Goal: Entertainment & Leisure: Browse casually

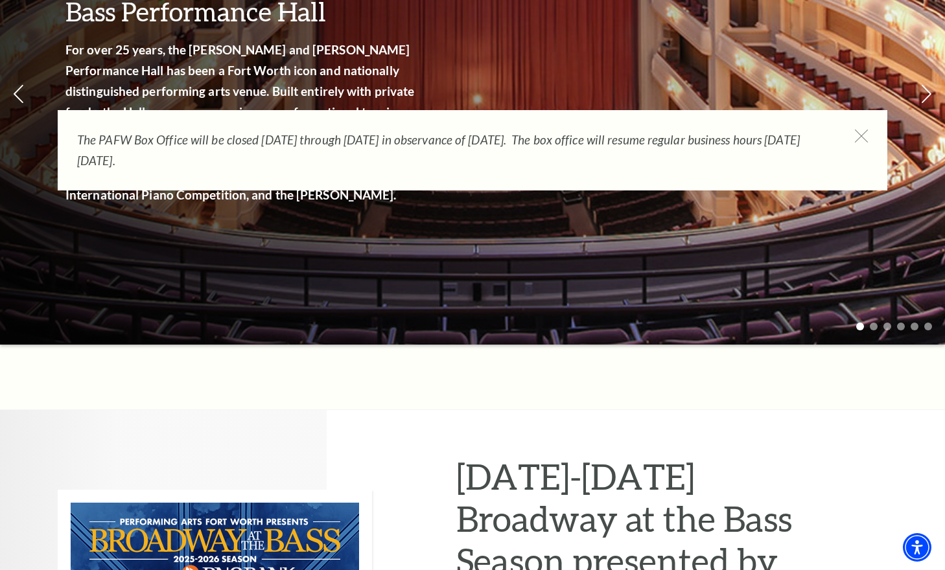
scroll to position [334, 0]
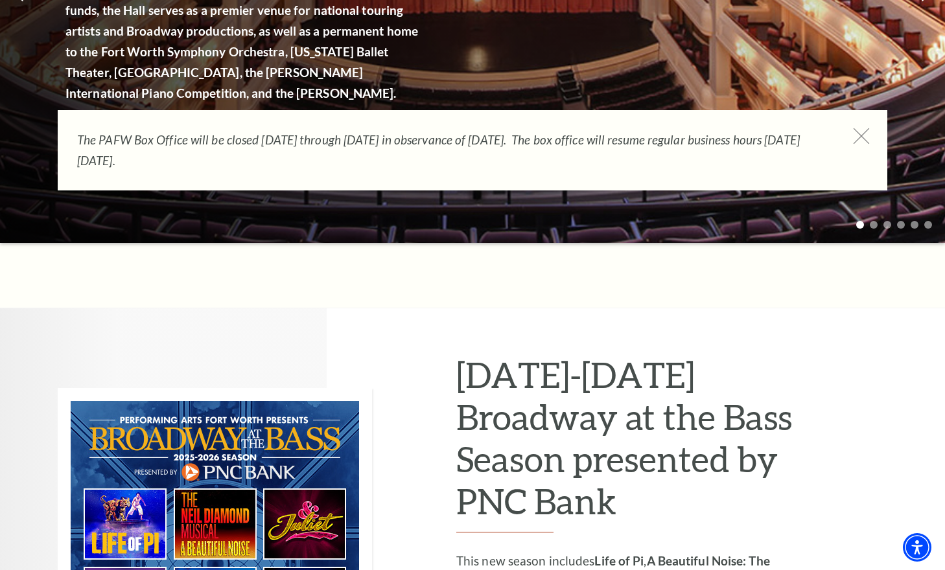
click at [861, 137] on use at bounding box center [861, 136] width 16 height 16
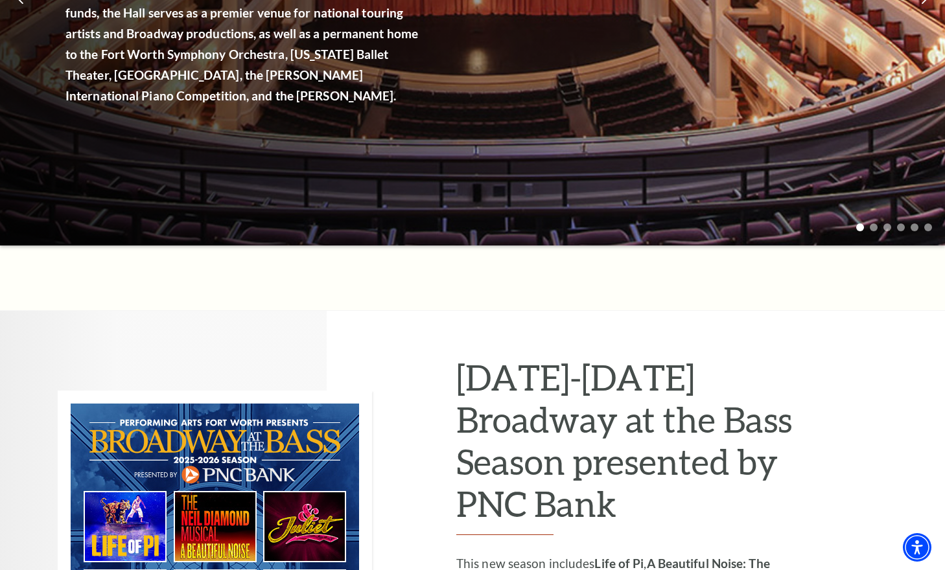
scroll to position [0, 0]
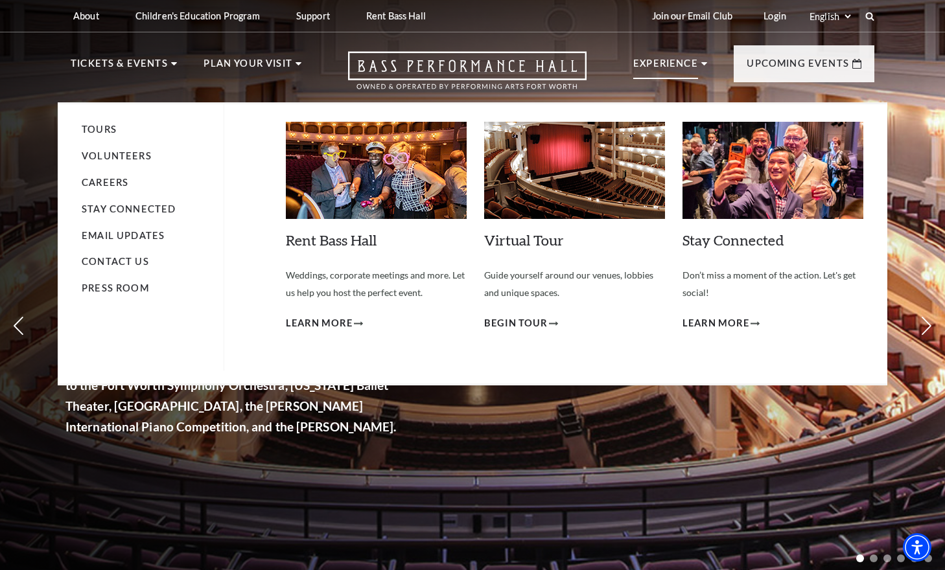
click at [577, 172] on img at bounding box center [574, 170] width 181 height 97
click at [535, 322] on span "Begin Tour" at bounding box center [515, 324] width 63 height 16
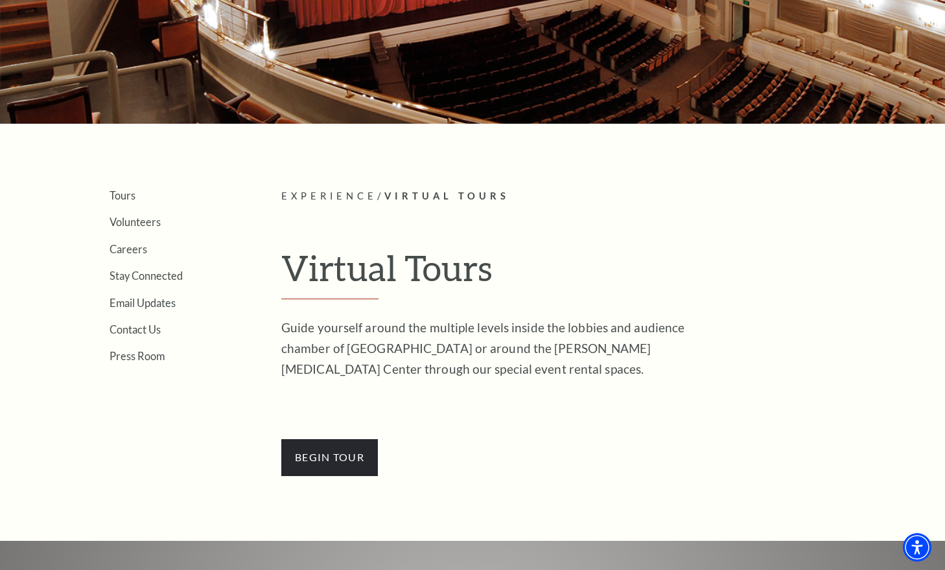
scroll to position [175, 0]
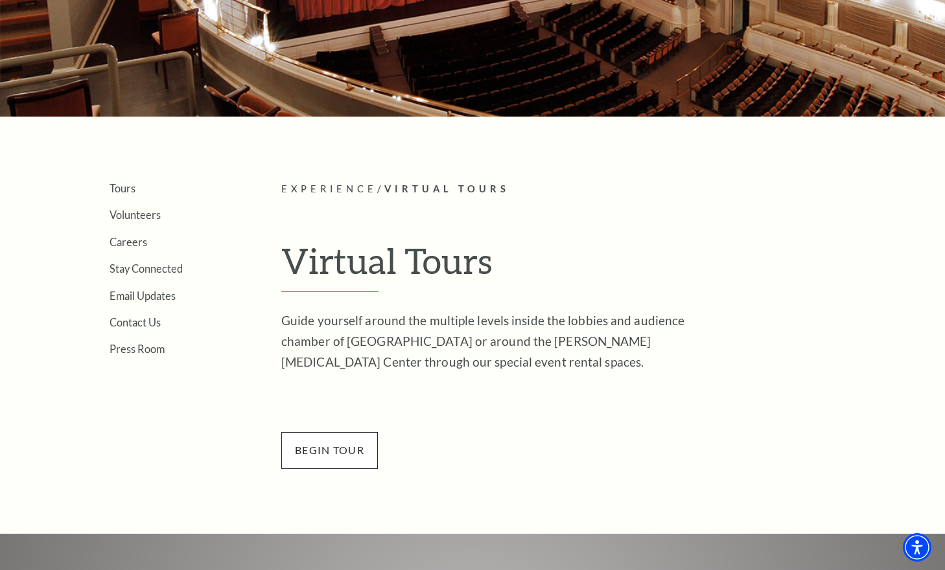
click at [352, 450] on span "BEGin Tour" at bounding box center [329, 450] width 97 height 36
